Goal: Navigation & Orientation: Find specific page/section

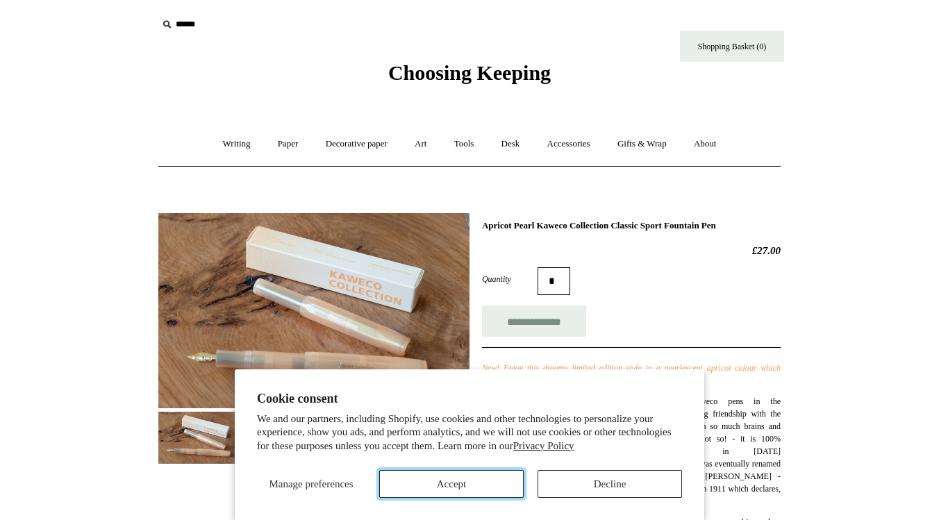
click at [479, 483] on button "Accept" at bounding box center [451, 484] width 144 height 28
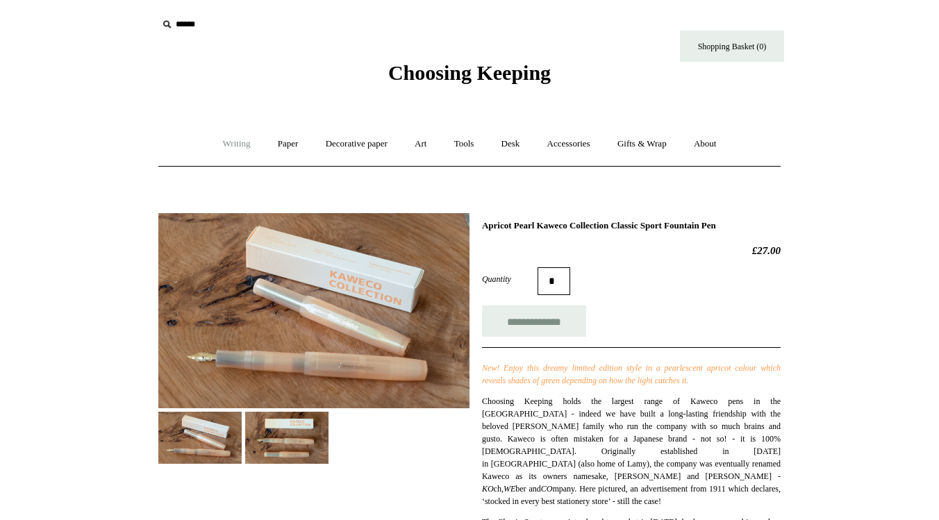
click at [241, 144] on link "Writing +" at bounding box center [236, 144] width 53 height 37
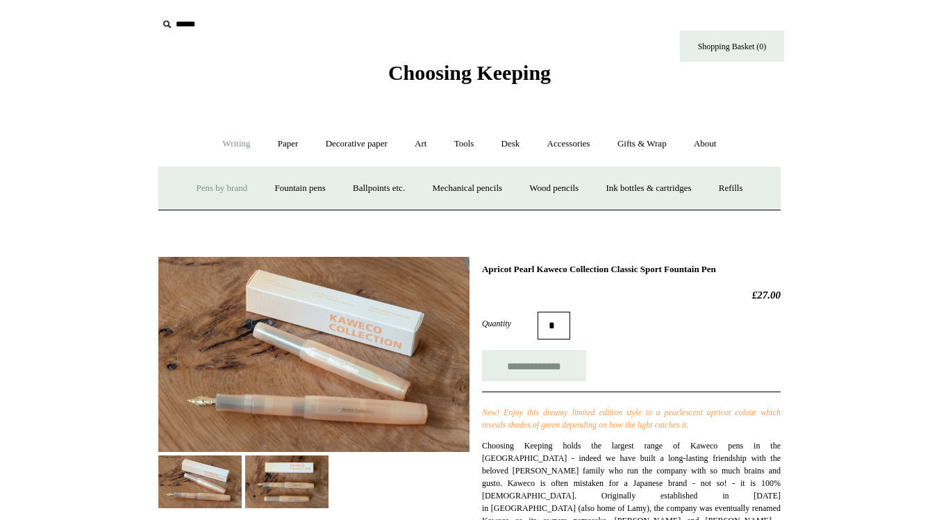
click at [219, 192] on link "Pens by brand +" at bounding box center [222, 188] width 76 height 37
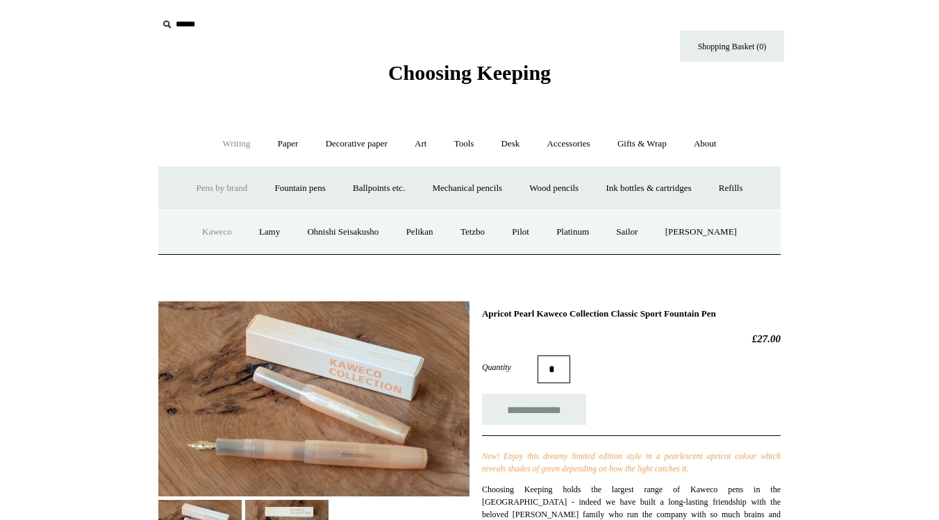
click at [219, 231] on link "Kaweco" at bounding box center [217, 232] width 55 height 37
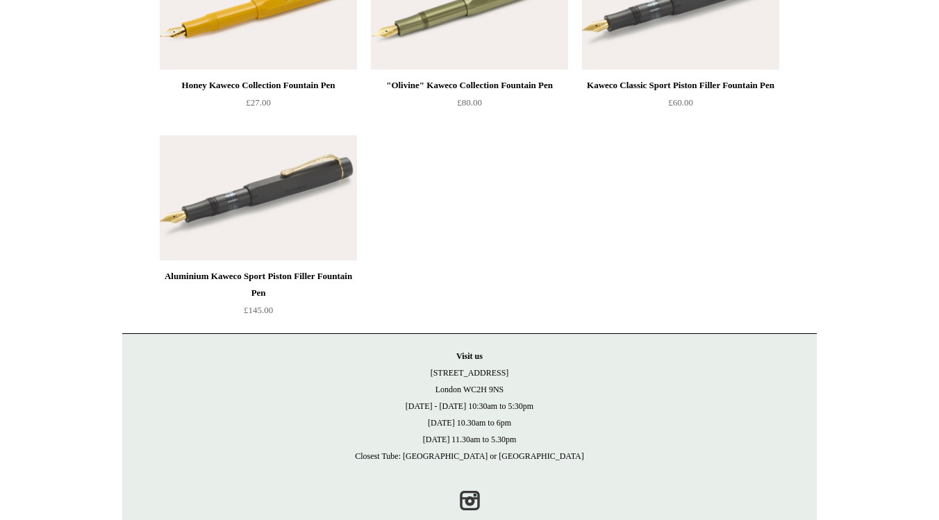
scroll to position [7714, 0]
